Goal: Information Seeking & Learning: Understand process/instructions

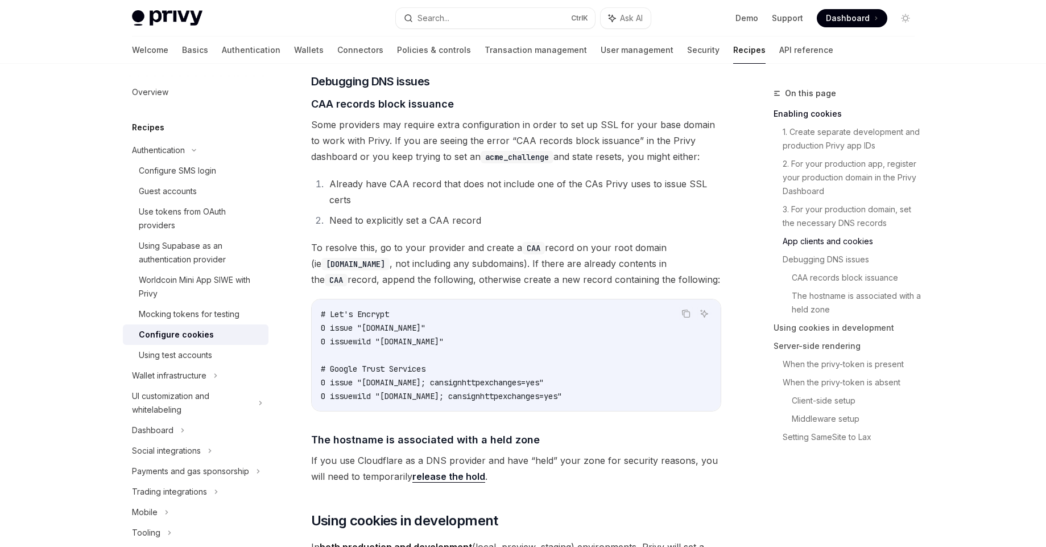
scroll to position [1391, 0]
click at [682, 316] on icon "Copy the contents from the code block" at bounding box center [685, 311] width 9 height 9
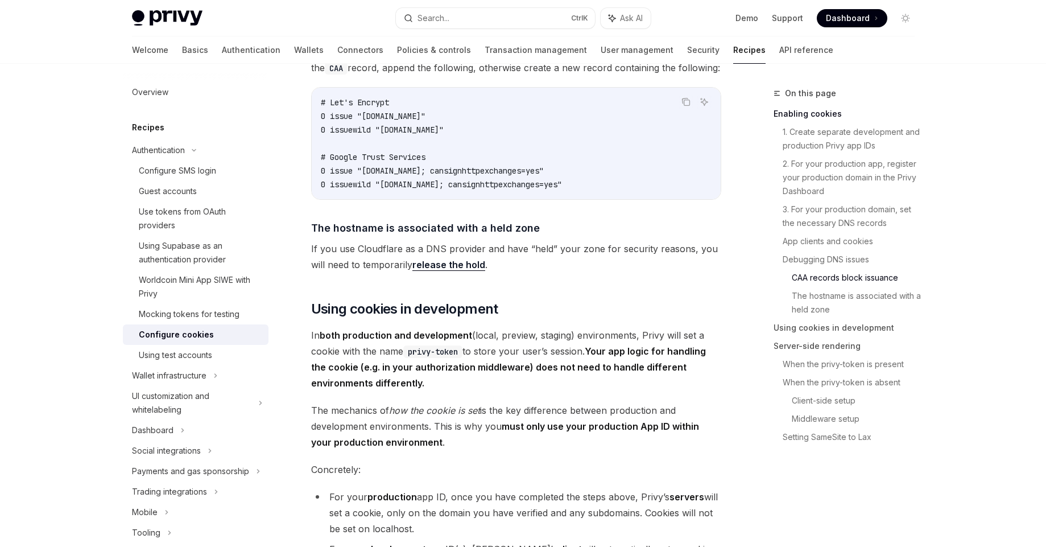
scroll to position [1643, 0]
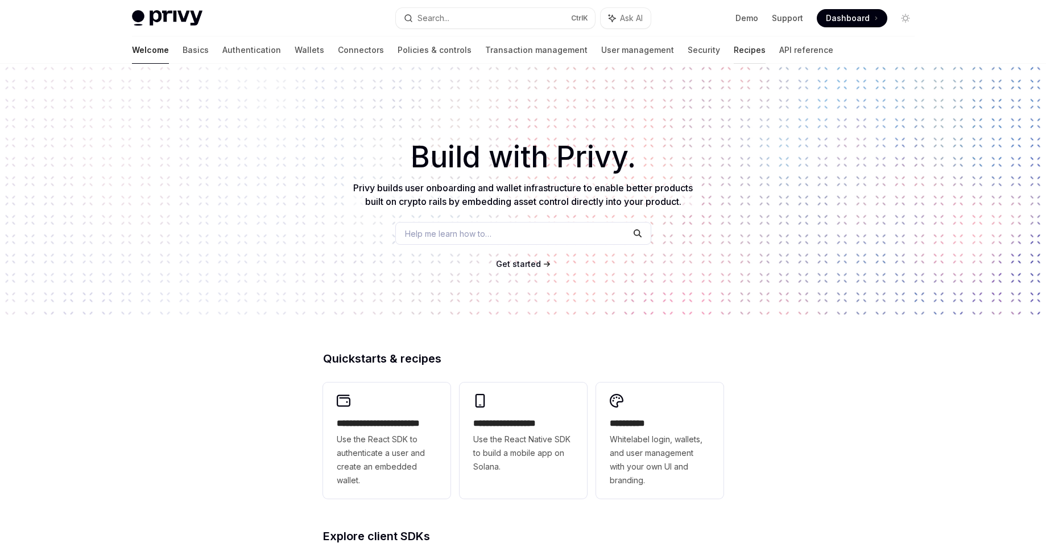
click at [734, 49] on link "Recipes" at bounding box center [750, 49] width 32 height 27
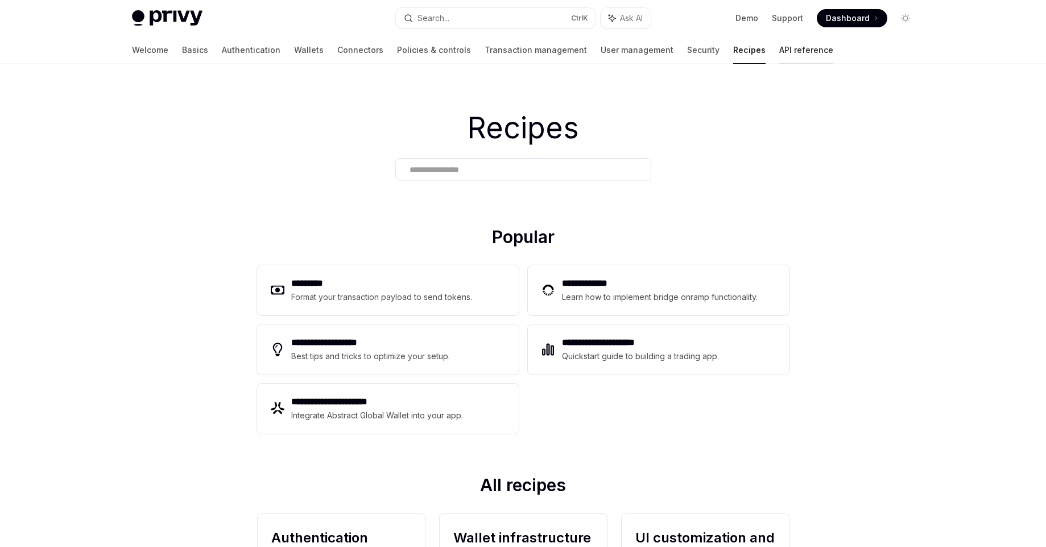
click at [779, 45] on link "API reference" at bounding box center [806, 49] width 54 height 27
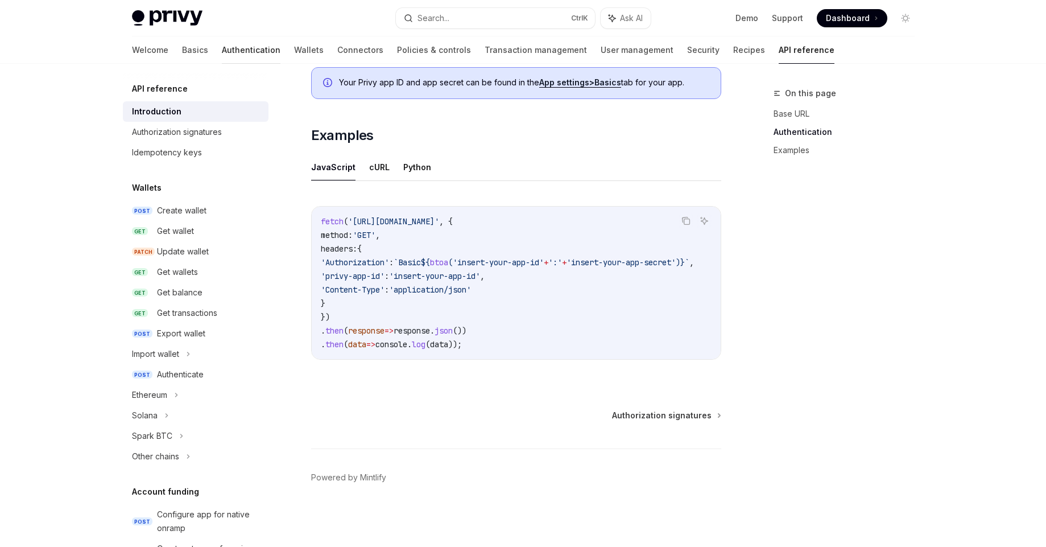
click at [222, 53] on link "Authentication" at bounding box center [251, 49] width 59 height 27
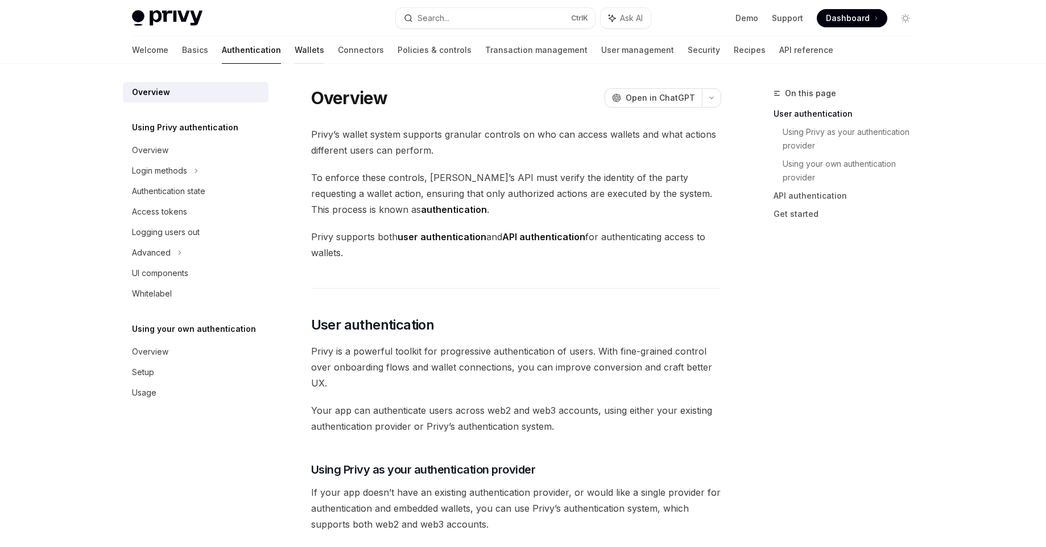
click at [295, 45] on link "Wallets" at bounding box center [310, 49] width 30 height 27
type textarea "*"
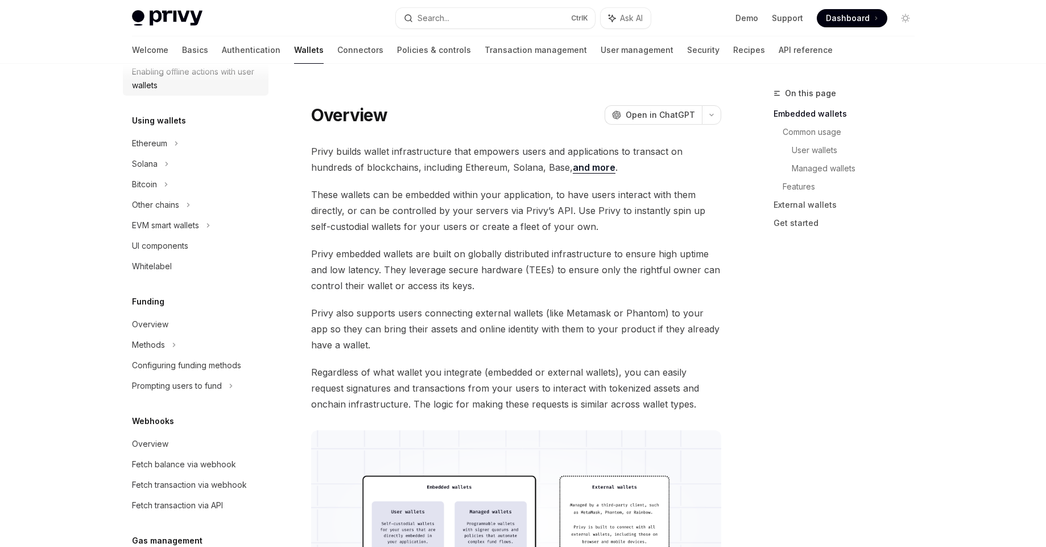
scroll to position [437, 0]
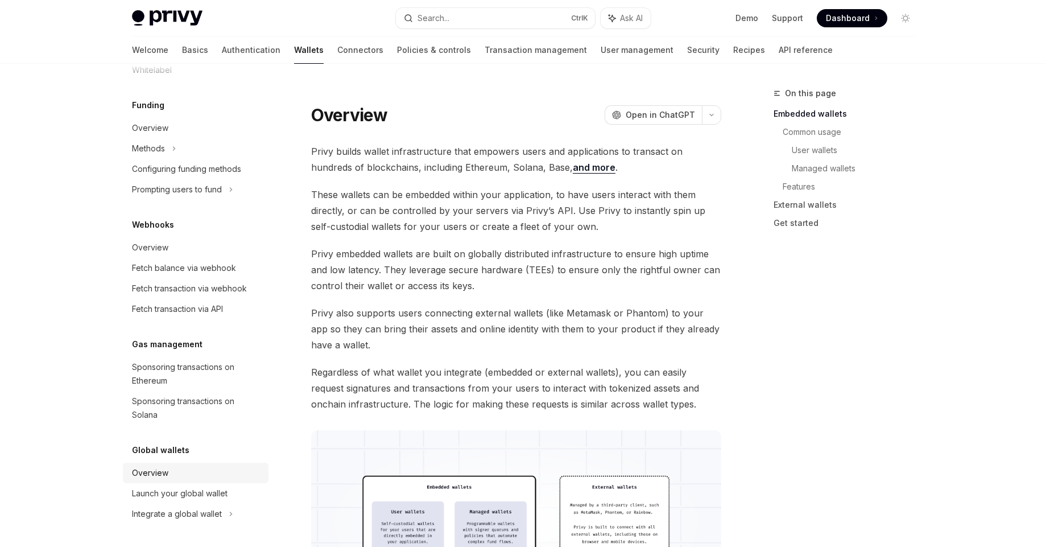
click at [155, 476] on div "Overview" at bounding box center [150, 473] width 36 height 14
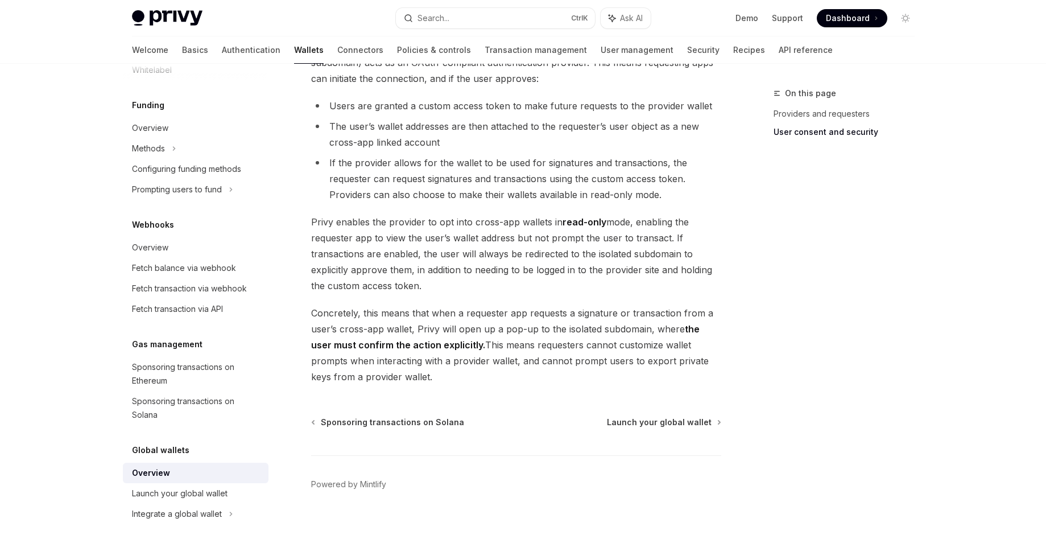
scroll to position [896, 0]
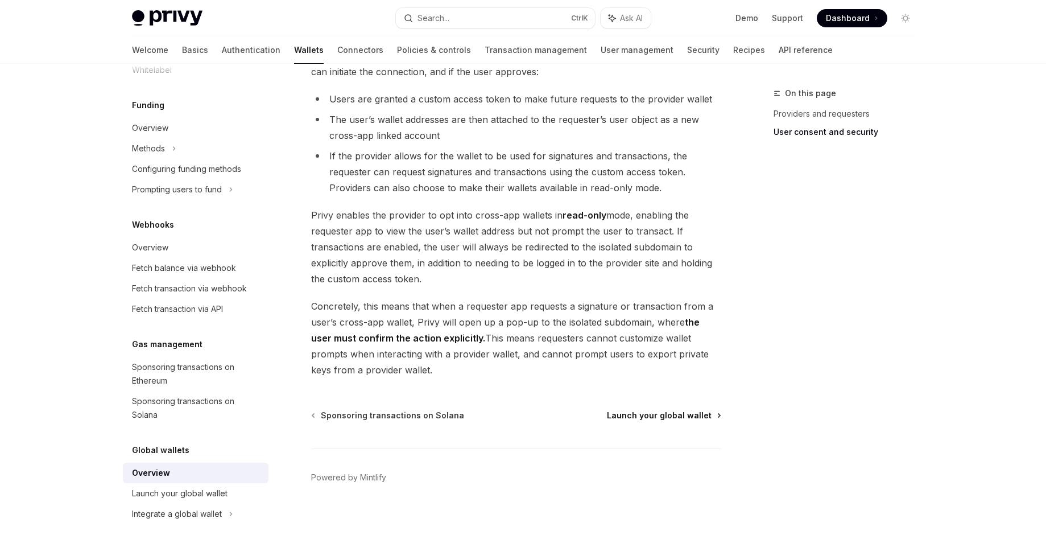
click at [685, 416] on span "Launch your global wallet" at bounding box center [659, 414] width 105 height 11
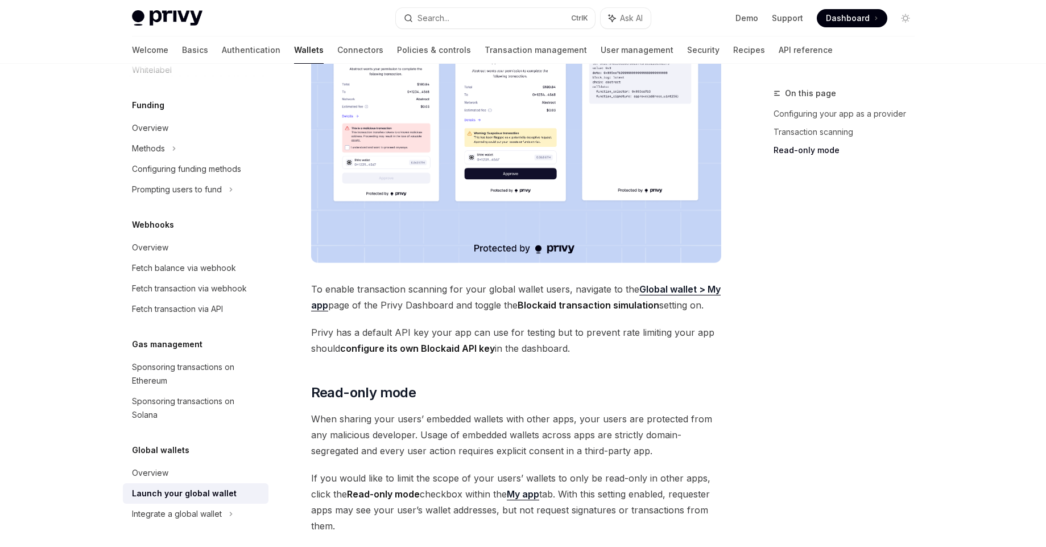
scroll to position [907, 0]
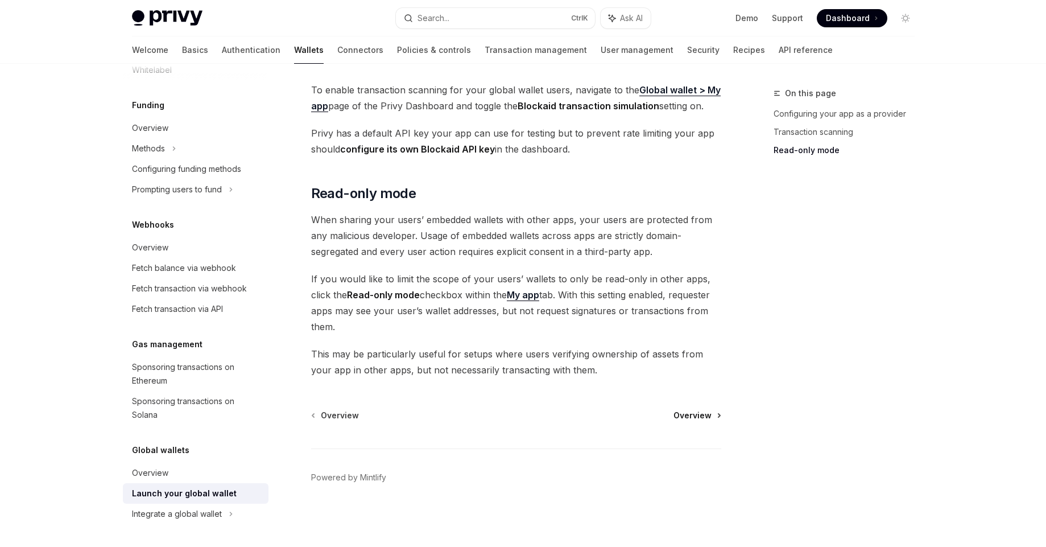
click at [691, 415] on span "Overview" at bounding box center [692, 414] width 38 height 11
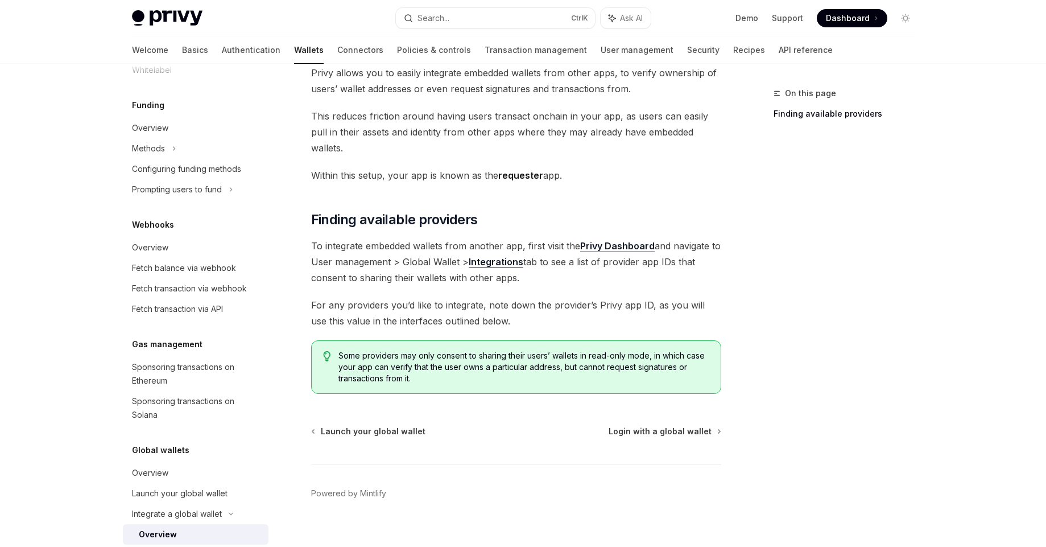
scroll to position [581, 0]
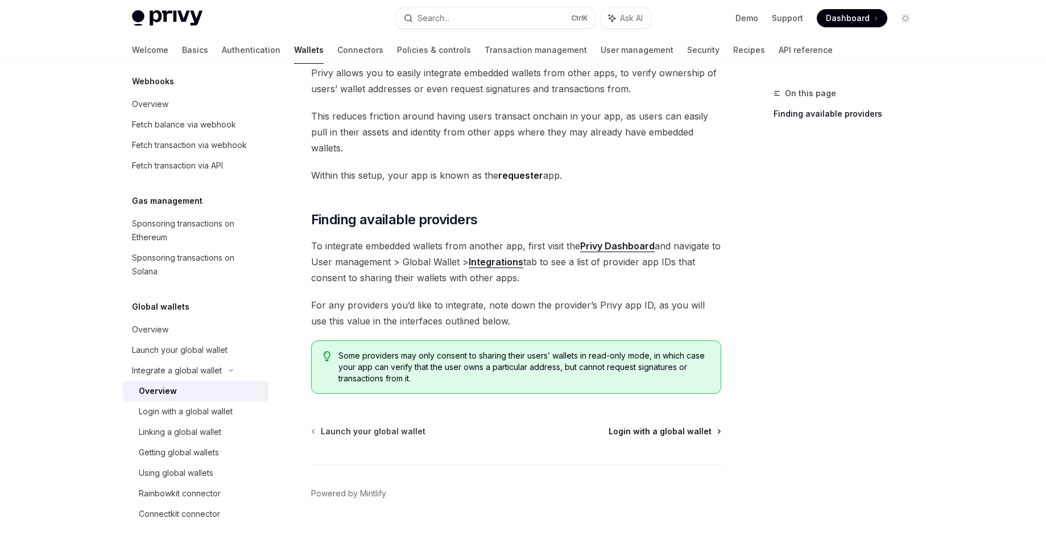
click at [638, 425] on span "Login with a global wallet" at bounding box center [660, 430] width 103 height 11
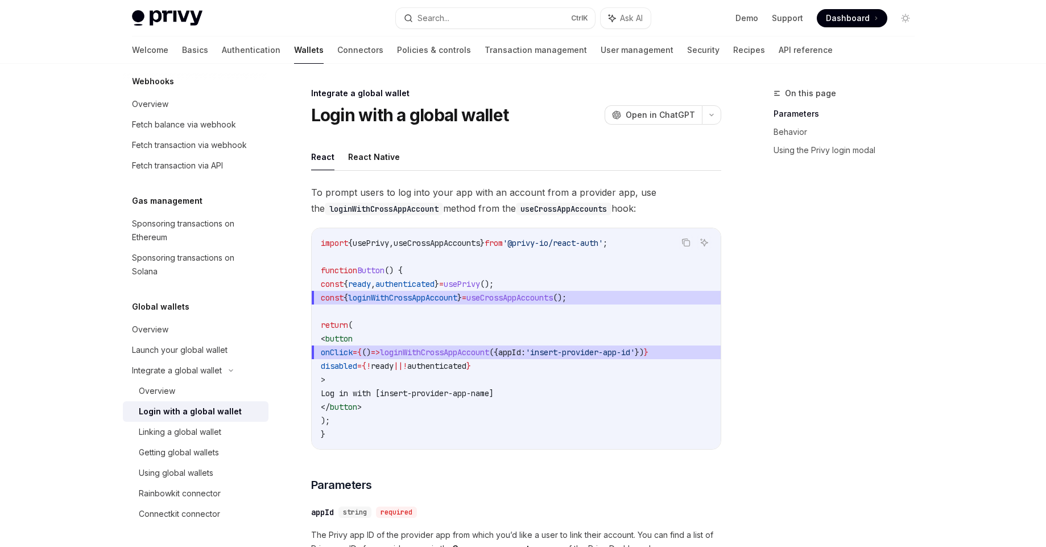
scroll to position [752, 0]
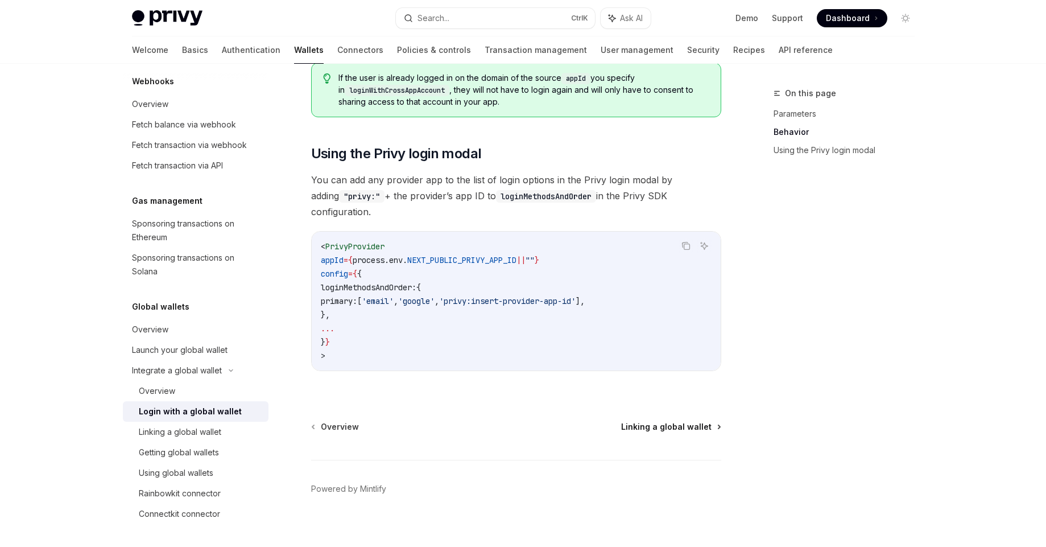
click at [651, 421] on span "Linking a global wallet" at bounding box center [666, 426] width 90 height 11
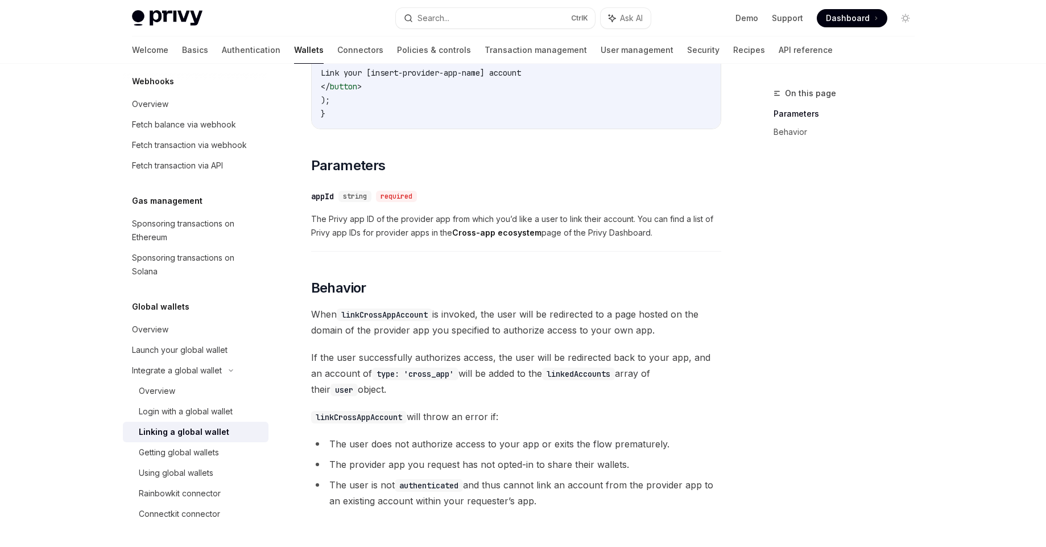
scroll to position [456, 0]
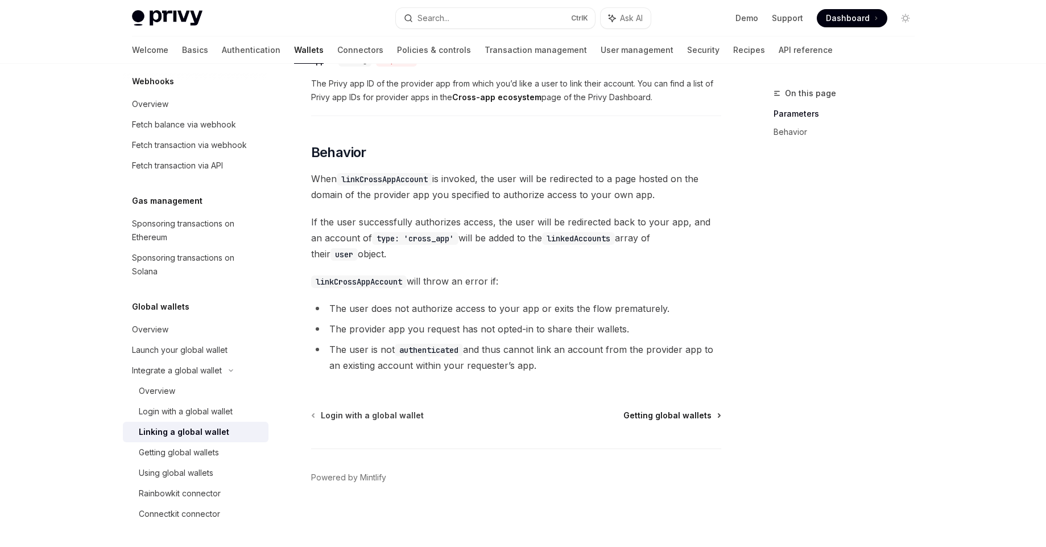
click at [656, 420] on span "Getting global wallets" at bounding box center [667, 414] width 88 height 11
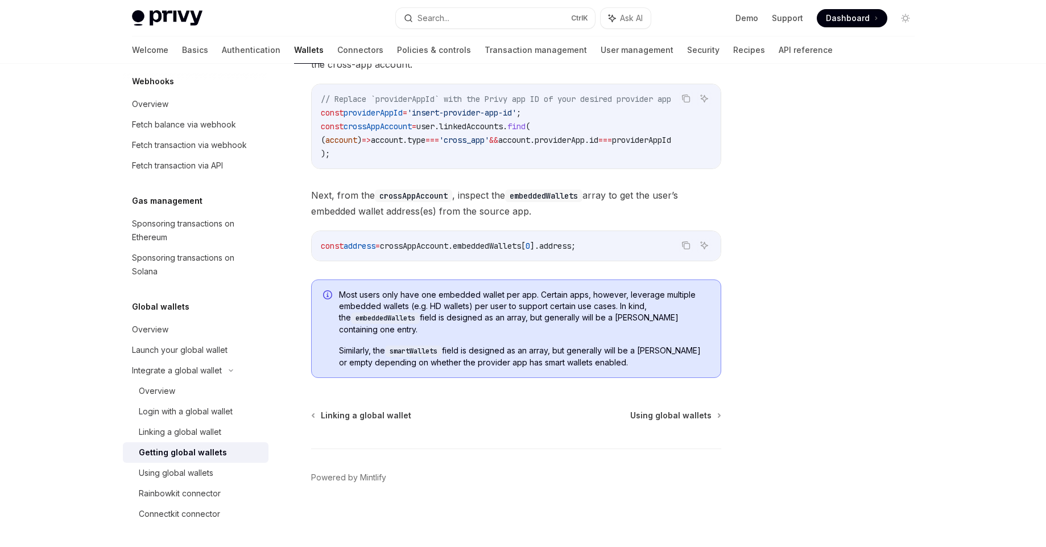
scroll to position [807, 0]
click at [656, 413] on span "Using global wallets" at bounding box center [670, 414] width 81 height 11
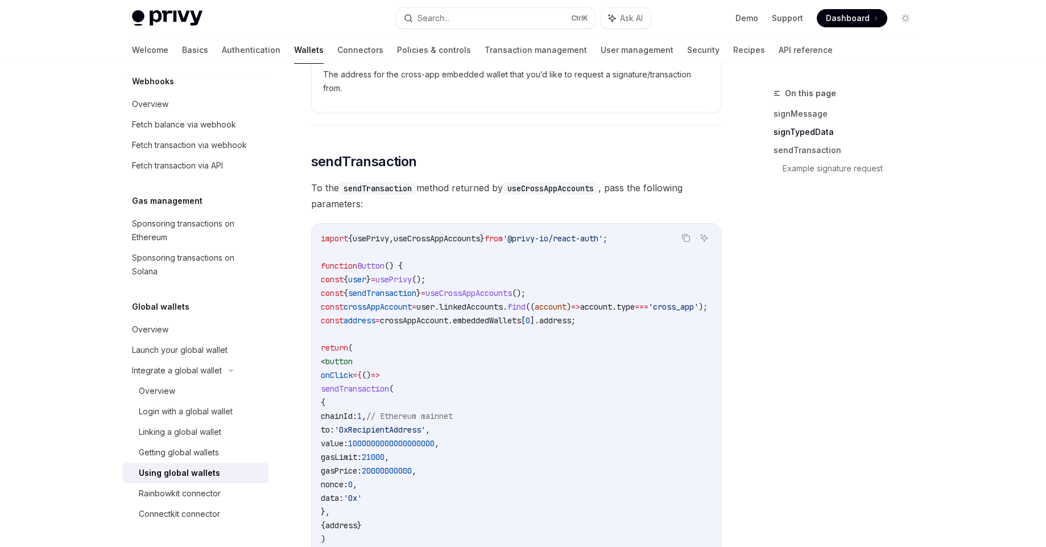
scroll to position [1933, 0]
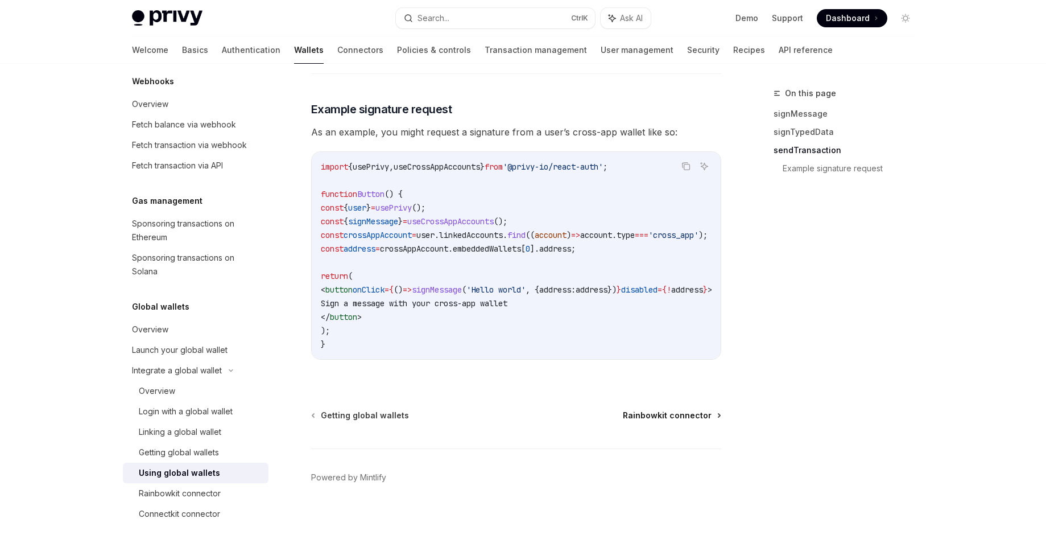
click at [662, 409] on span "Rainbowkit connector" at bounding box center [667, 414] width 89 height 11
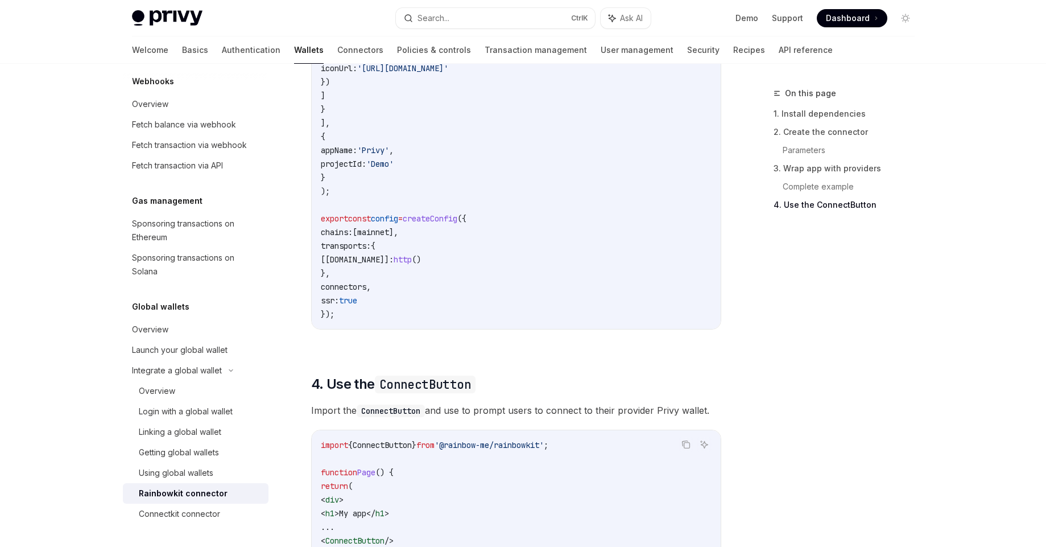
scroll to position [2737, 0]
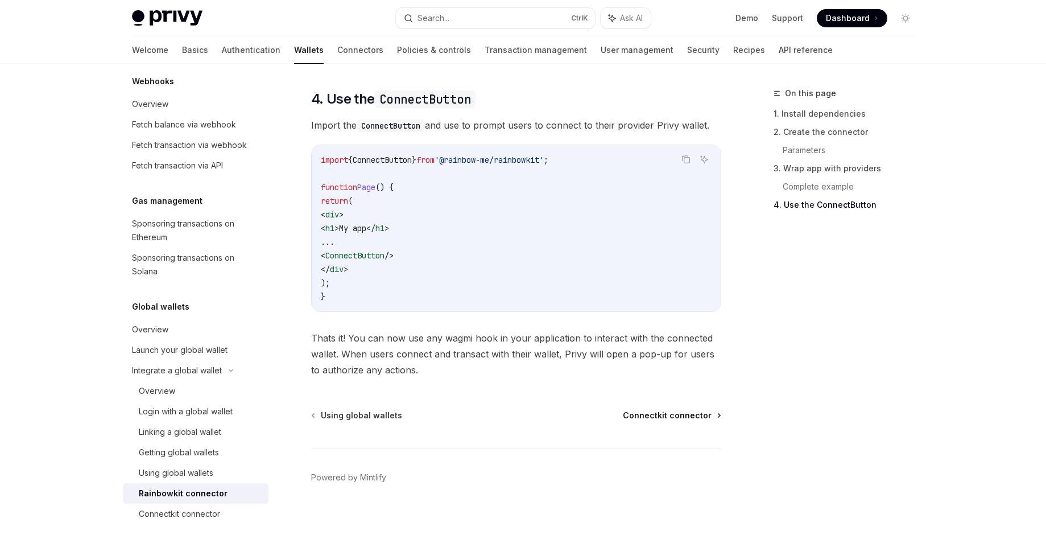
click at [661, 411] on span "Connectkit connector" at bounding box center [667, 414] width 89 height 11
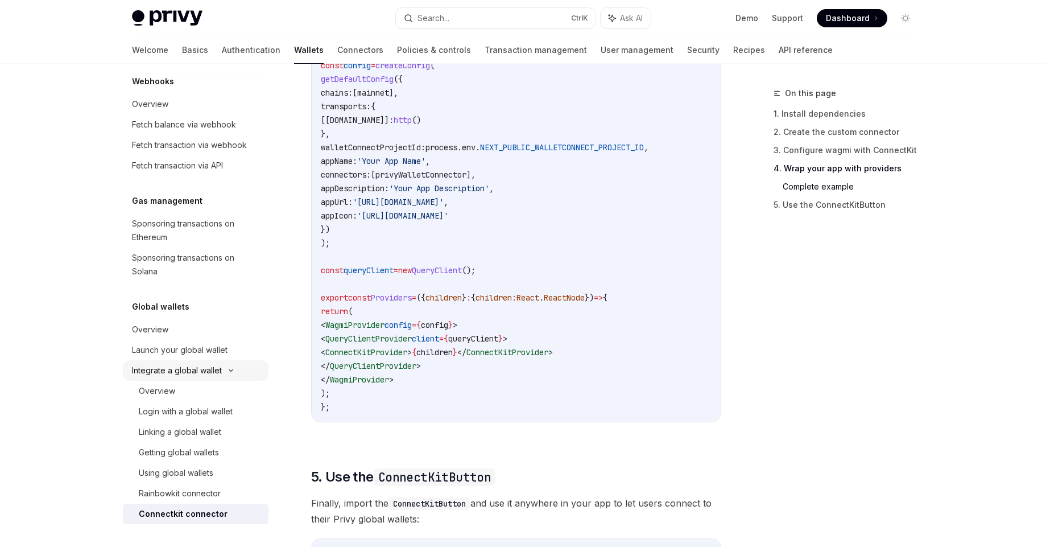
scroll to position [2200, 0]
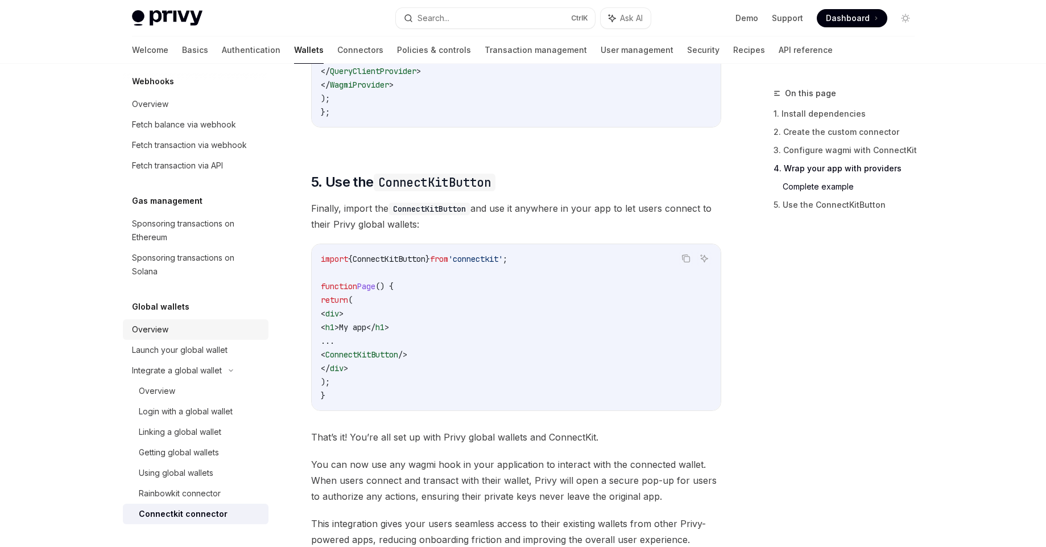
click at [172, 326] on div "Overview" at bounding box center [197, 329] width 130 height 14
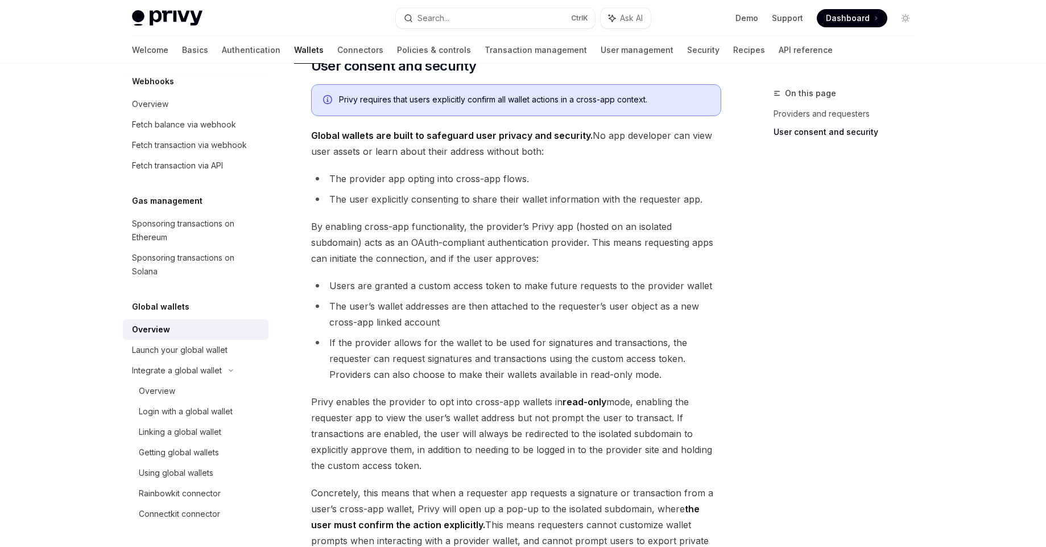
scroll to position [896, 0]
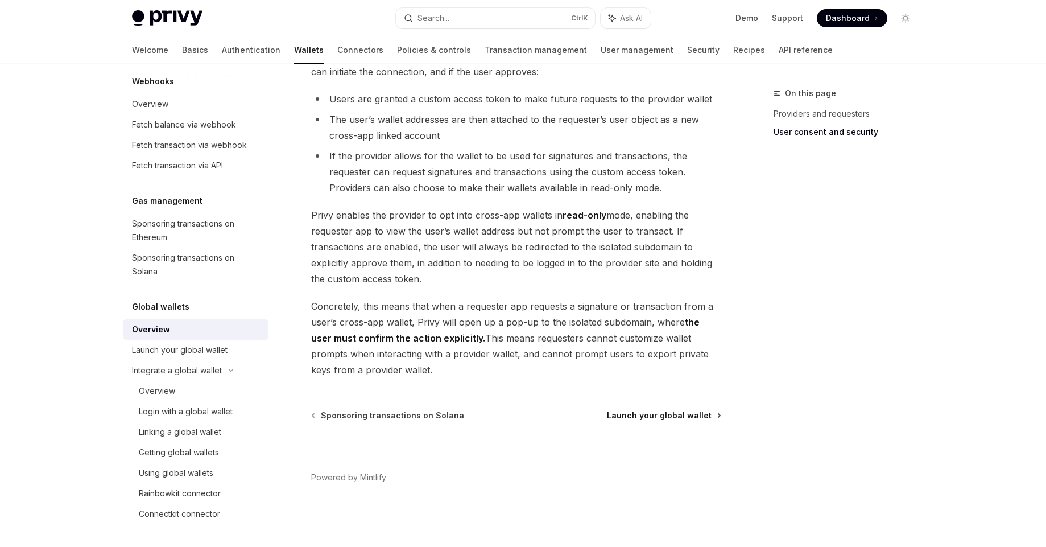
click at [635, 415] on span "Launch your global wallet" at bounding box center [659, 414] width 105 height 11
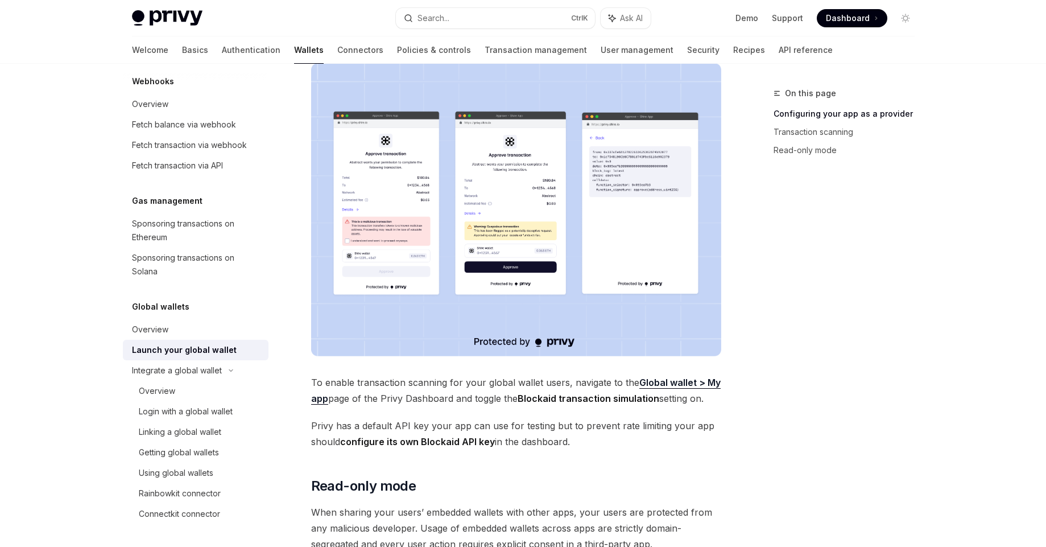
scroll to position [865, 0]
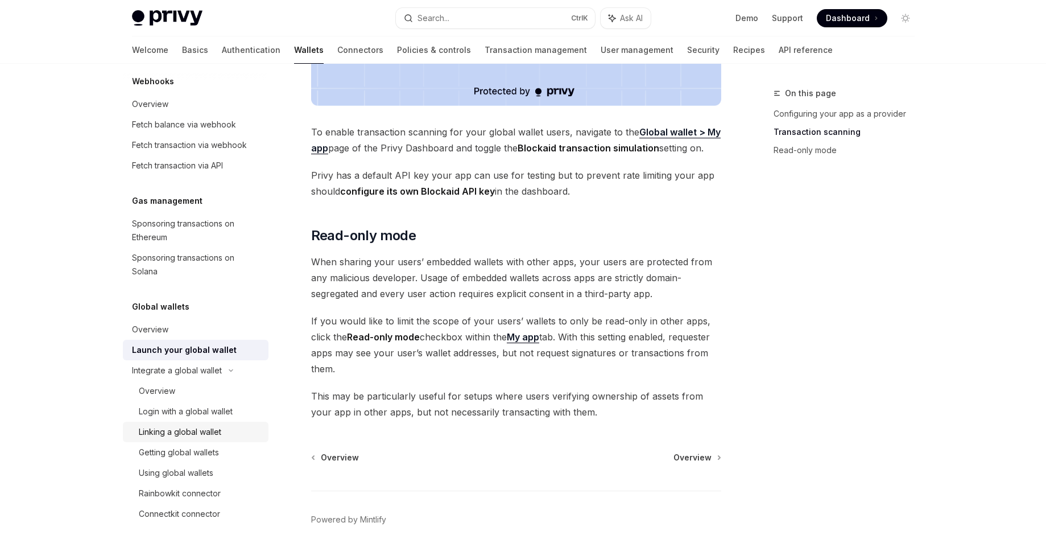
click at [218, 427] on div "Linking a global wallet" at bounding box center [180, 432] width 82 height 14
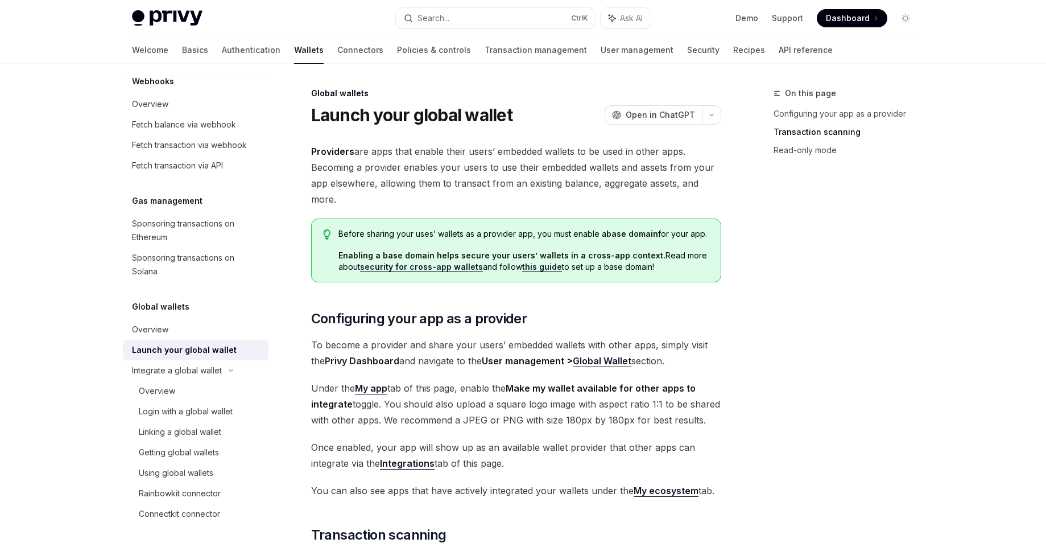
type textarea "*"
